Goal: Task Accomplishment & Management: Use online tool/utility

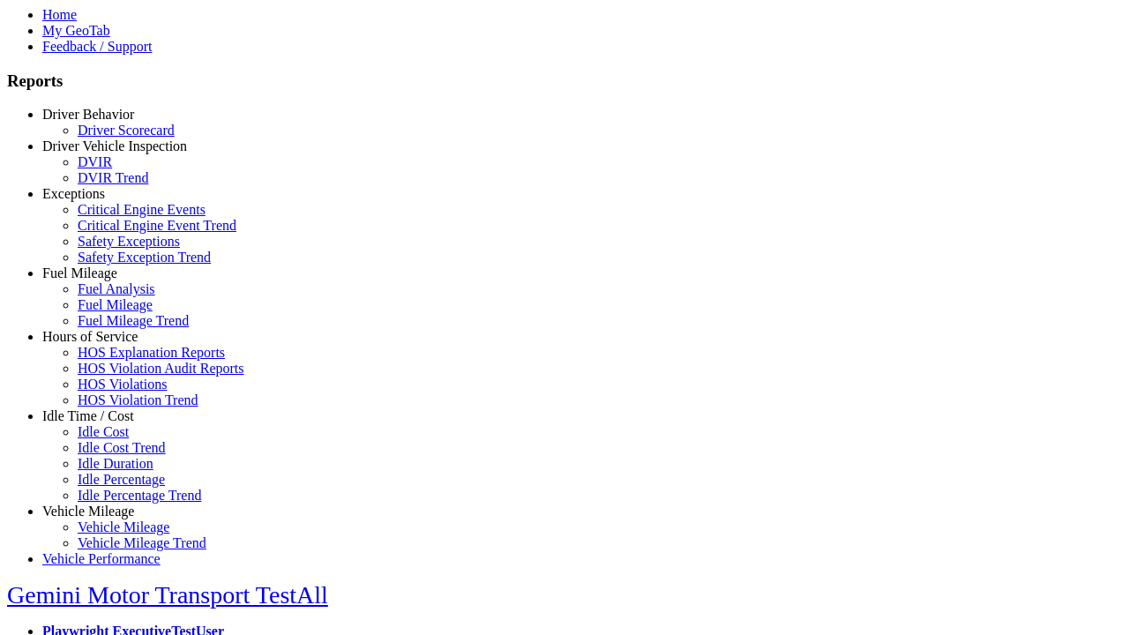
click at [101, 424] on link "Idle Time / Cost" at bounding box center [88, 416] width 92 height 15
click at [115, 439] on link "Idle Cost" at bounding box center [103, 431] width 51 height 15
select select "**"
select select
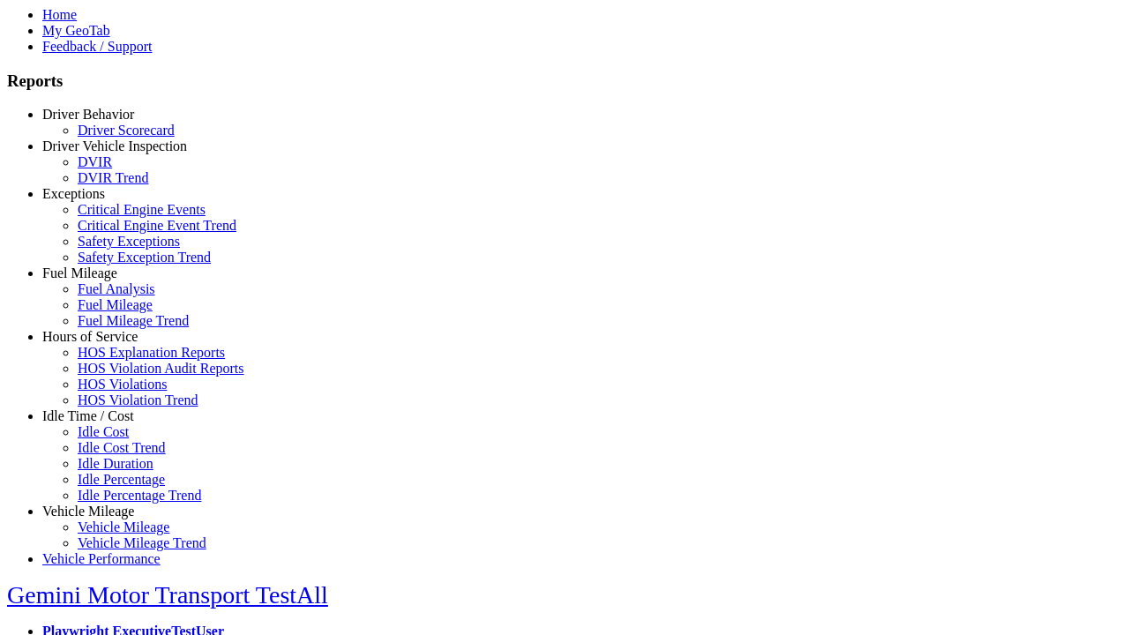
select select
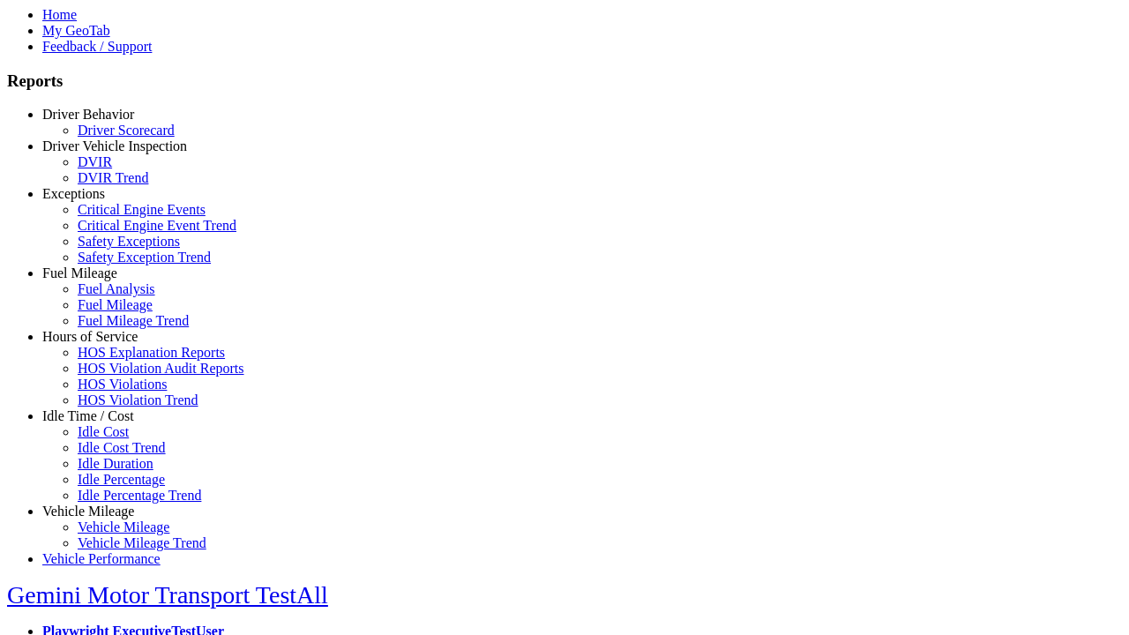
select select
